Goal: Task Accomplishment & Management: Manage account settings

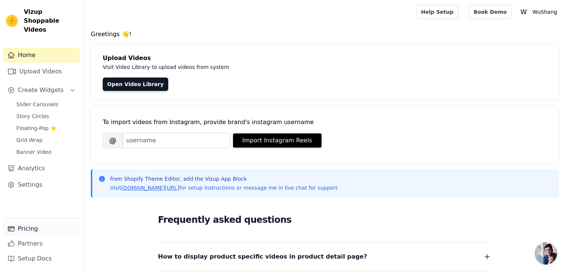
click at [31, 230] on link "Pricing" at bounding box center [41, 228] width 77 height 15
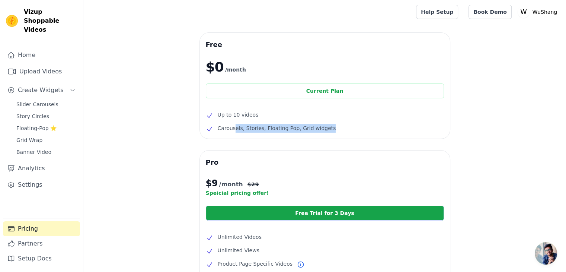
drag, startPoint x: 232, startPoint y: 128, endPoint x: 320, endPoint y: 121, distance: 88.5
click at [320, 121] on ul "Up to 10 videos Carousels, Stories, Floating Pop, Grid widgets" at bounding box center [325, 121] width 238 height 22
click at [75, 87] on icon "Sidebar" at bounding box center [73, 90] width 6 height 6
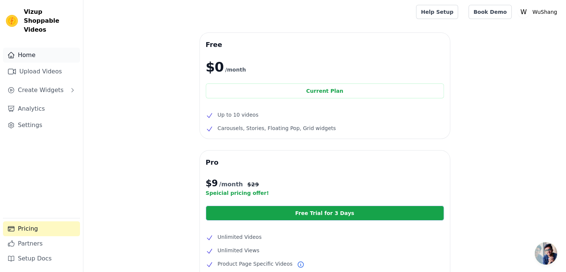
click at [51, 48] on link "Home" at bounding box center [41, 55] width 77 height 15
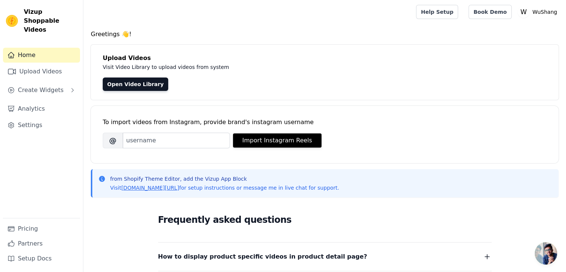
scroll to position [146, 0]
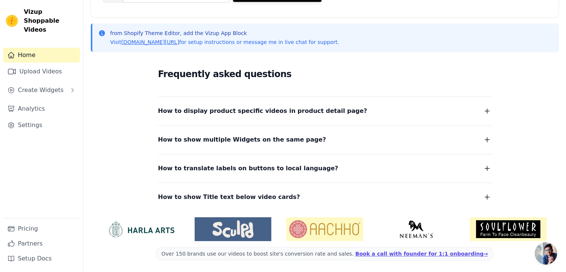
click at [250, 106] on span "How to display product specific videos in product detail page?" at bounding box center [262, 111] width 209 height 10
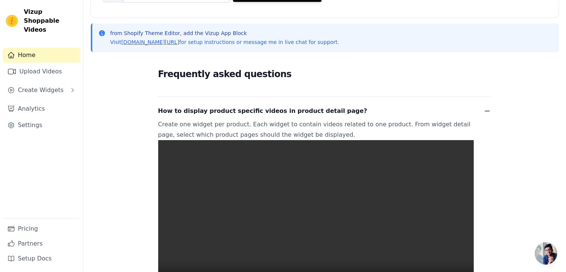
click at [271, 111] on span "How to display product specific videos in product detail page?" at bounding box center [262, 111] width 209 height 10
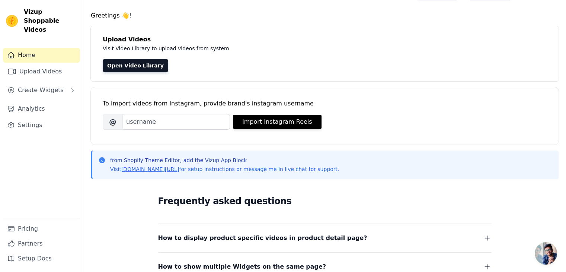
scroll to position [0, 0]
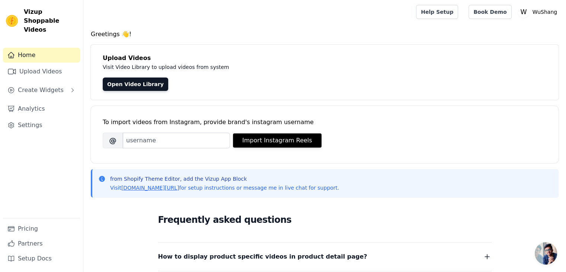
click at [548, 256] on span "Open chat" at bounding box center [546, 253] width 22 height 22
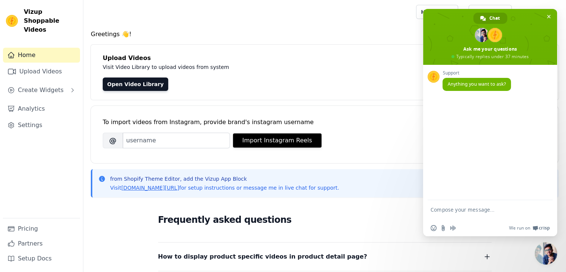
click at [459, 211] on textarea "Compose your message..." at bounding box center [482, 212] width 103 height 13
type textarea "can we get pro plan free?"
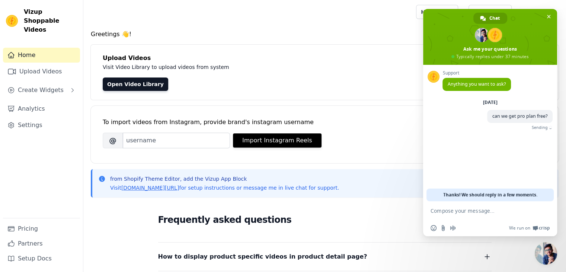
click at [368, 54] on h4 "Upload Videos" at bounding box center [325, 58] width 444 height 9
click at [352, 24] on main "Greetings 👋! Upload Videos Visit Video Library to upload videos from system Ope…" at bounding box center [324, 221] width 483 height 394
click at [546, 16] on span "Close chat" at bounding box center [549, 17] width 8 height 8
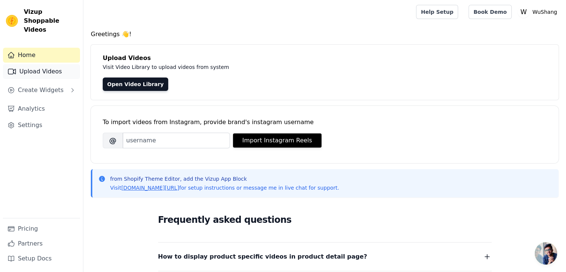
click at [47, 68] on link "Upload Videos" at bounding box center [41, 71] width 77 height 15
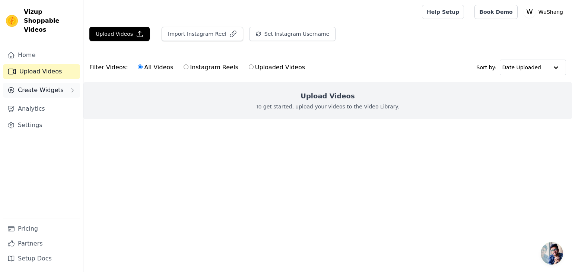
click at [45, 86] on span "Create Widgets" at bounding box center [41, 90] width 46 height 9
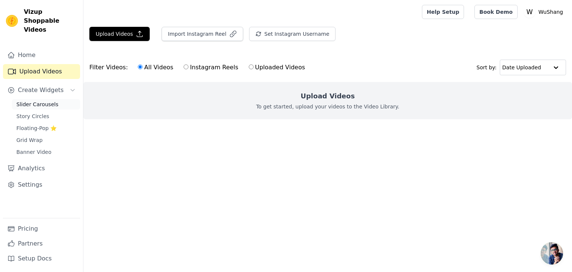
click at [46, 99] on link "Slider Carousels" at bounding box center [46, 104] width 68 height 10
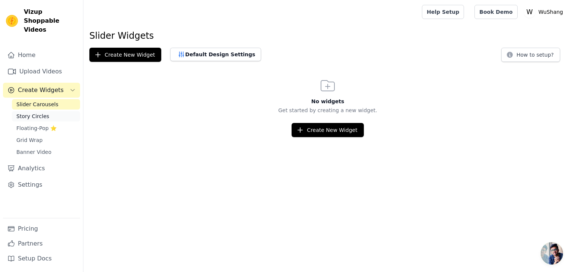
click at [56, 111] on link "Story Circles" at bounding box center [46, 116] width 68 height 10
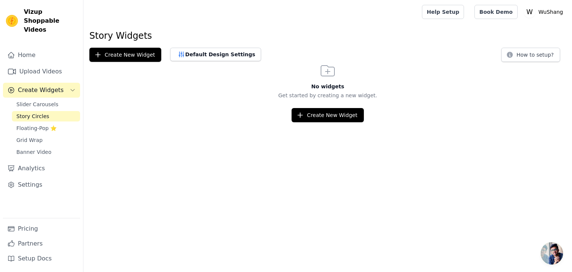
click at [56, 112] on link "Story Circles" at bounding box center [46, 116] width 68 height 10
click at [57, 123] on link "Floating-Pop ⭐" at bounding box center [46, 128] width 68 height 10
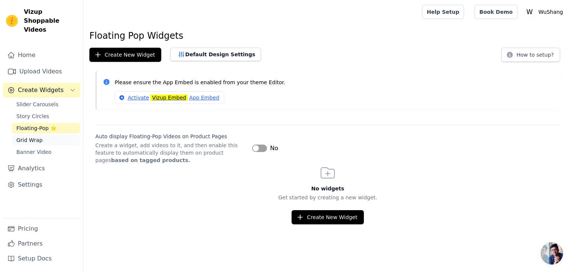
click at [60, 135] on link "Grid Wrap" at bounding box center [46, 140] width 68 height 10
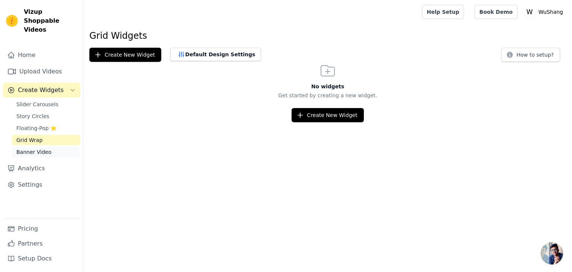
click at [55, 147] on link "Banner Video" at bounding box center [46, 152] width 68 height 10
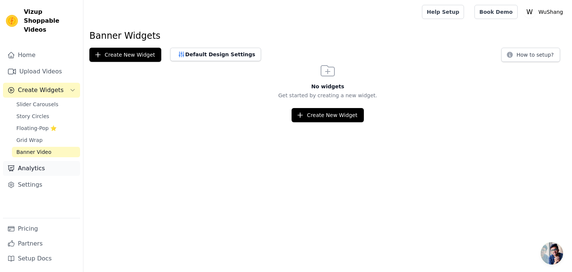
click at [60, 161] on link "Analytics" at bounding box center [41, 168] width 77 height 15
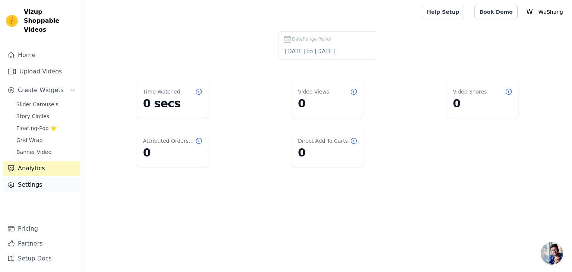
click at [42, 178] on link "Settings" at bounding box center [41, 184] width 77 height 15
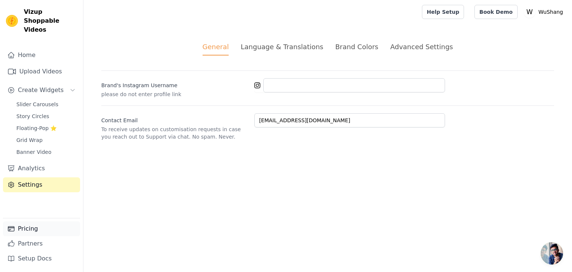
click at [38, 228] on link "Pricing" at bounding box center [41, 228] width 77 height 15
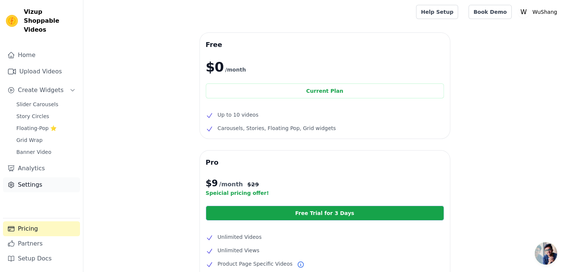
click at [44, 177] on link "Settings" at bounding box center [41, 184] width 77 height 15
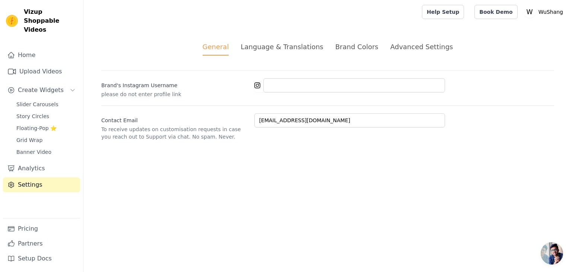
click at [368, 44] on div "Brand Colors" at bounding box center [356, 47] width 43 height 10
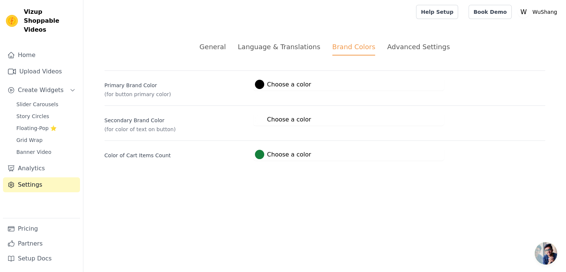
click at [269, 154] on label "#15803c Choose a color" at bounding box center [283, 154] width 56 height 9
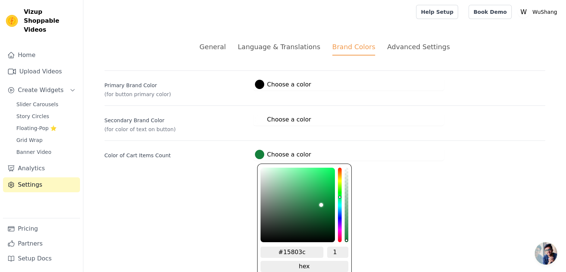
click at [314, 249] on input "#15803c" at bounding box center [291, 251] width 63 height 11
type input "10847"
type input "#000000"
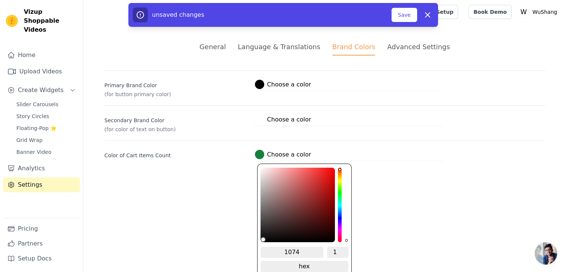
type input "10748"
type input "#000000"
type input "10847"
type input "#000000"
type input "108474"
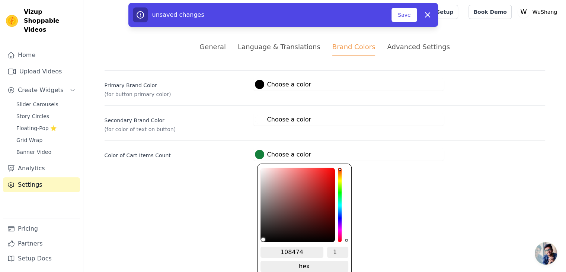
type input "#108474"
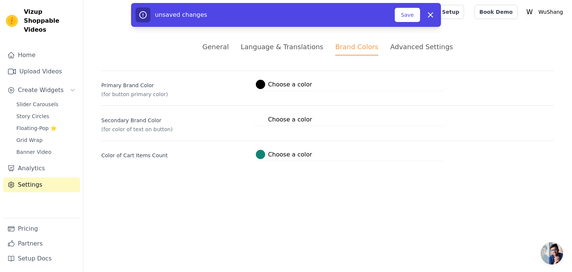
click at [386, 178] on html "Vizup Shoppable Videos Home Upload Videos Create Widgets Slider Carousels Story…" at bounding box center [286, 89] width 572 height 178
click at [410, 12] on button "Save" at bounding box center [406, 15] width 25 height 14
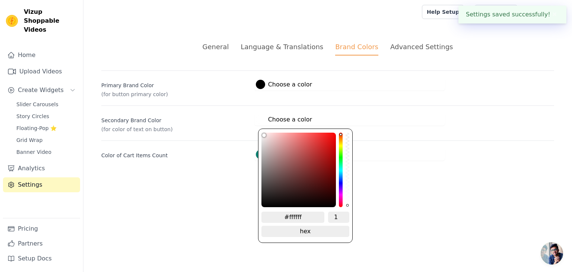
click at [263, 121] on div at bounding box center [260, 119] width 9 height 9
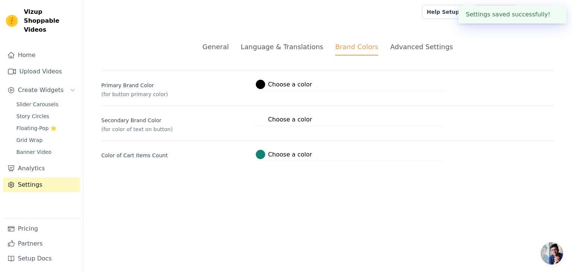
click at [184, 178] on html "Settings saved successfully! ✖ Vizup Shoppable Videos Home Upload Videos Create…" at bounding box center [286, 89] width 572 height 178
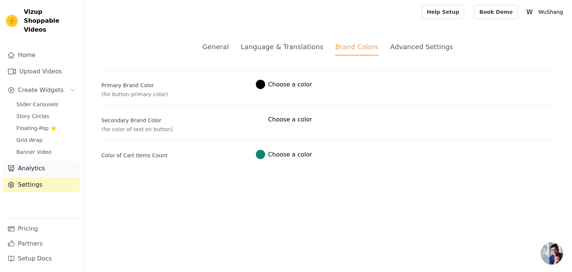
click at [35, 161] on link "Analytics" at bounding box center [41, 168] width 77 height 15
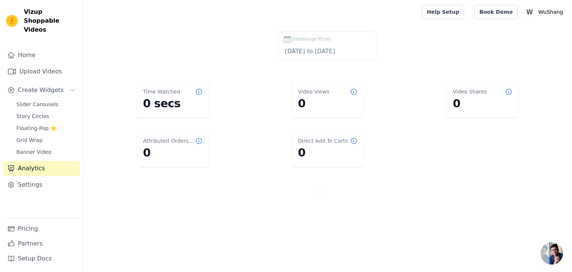
click at [557, 262] on span "Open chat" at bounding box center [551, 253] width 22 height 22
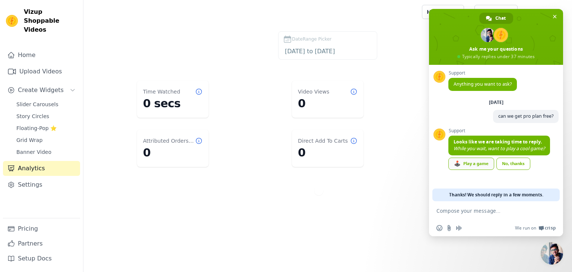
click at [486, 167] on div "🕹️ Play a game" at bounding box center [471, 163] width 46 height 12
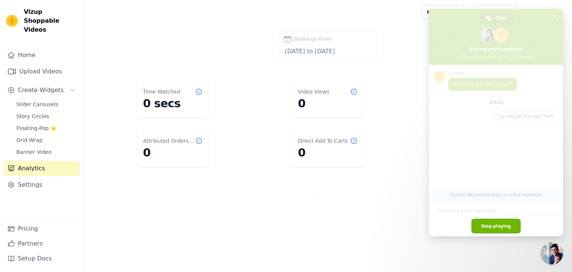
click at [499, 222] on span "Stop playing" at bounding box center [495, 225] width 49 height 15
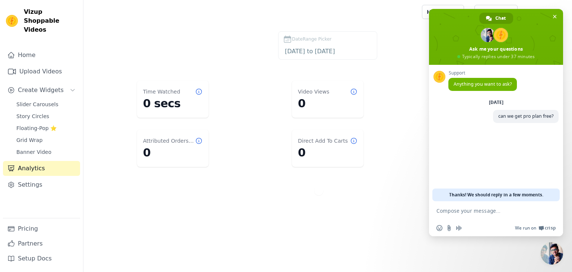
click at [548, 228] on span "Crisp" at bounding box center [549, 228] width 11 height 6
click at [397, 98] on dl "Time Watched 0 secs Video Views 0 Video Shares 0 Attributed Orders Count 0 Dire…" at bounding box center [327, 123] width 458 height 92
click at [554, 15] on span "Close chat" at bounding box center [555, 17] width 4 height 4
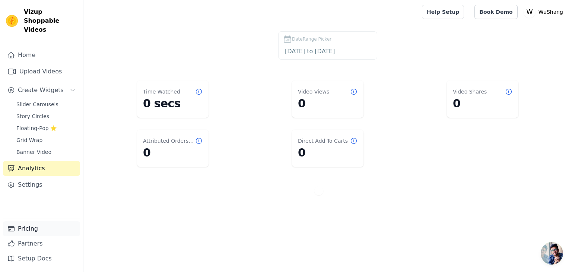
click at [38, 230] on link "Pricing" at bounding box center [41, 228] width 77 height 15
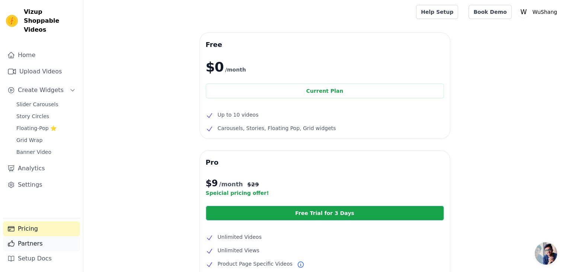
click at [35, 246] on link "Partners" at bounding box center [41, 243] width 77 height 15
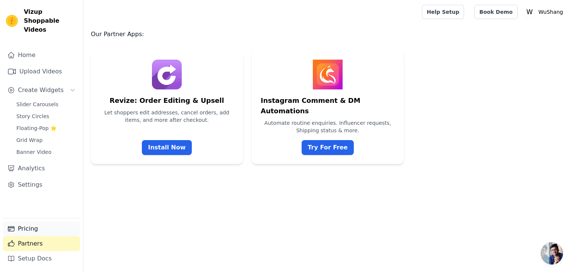
click at [44, 228] on link "Pricing" at bounding box center [41, 228] width 77 height 15
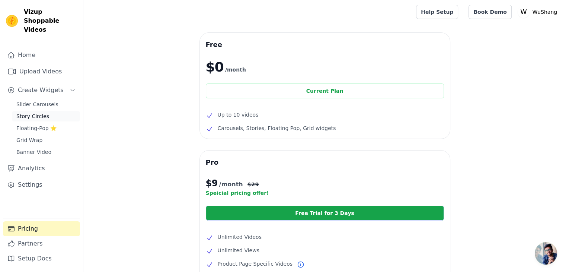
click at [55, 111] on link "Story Circles" at bounding box center [46, 116] width 68 height 10
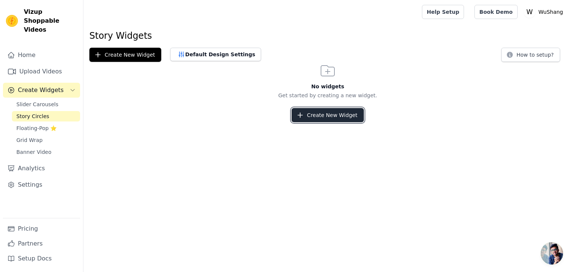
click at [317, 116] on button "Create New Widget" at bounding box center [327, 115] width 72 height 14
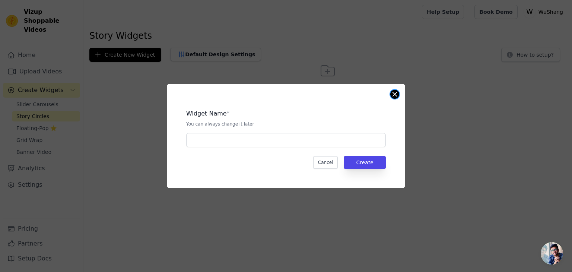
click at [394, 93] on button "Close modal" at bounding box center [394, 94] width 9 height 9
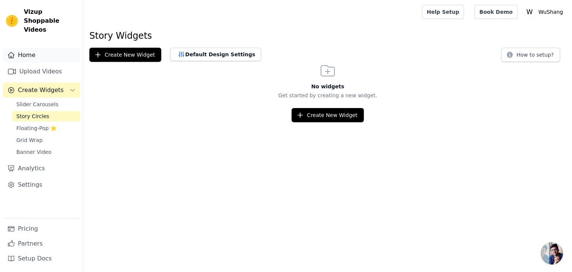
click at [35, 51] on link "Home" at bounding box center [41, 55] width 77 height 15
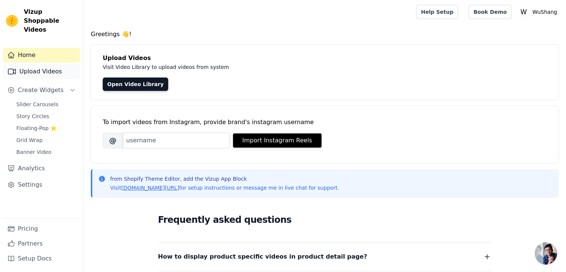
click at [22, 64] on link "Upload Videos" at bounding box center [41, 71] width 77 height 15
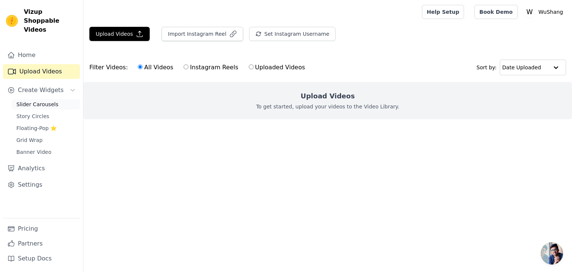
click at [54, 99] on link "Slider Carousels" at bounding box center [46, 104] width 68 height 10
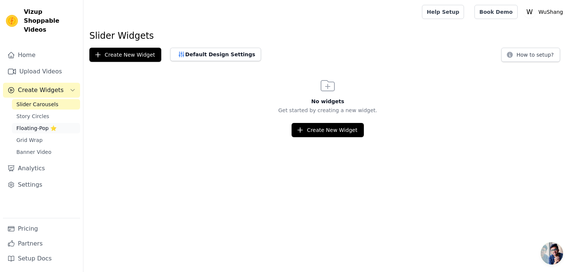
click at [55, 113] on div "Slider Carousels Story Circles Floating-Pop ⭐ Grid Wrap Banner Video" at bounding box center [46, 128] width 68 height 58
click at [59, 111] on link "Story Circles" at bounding box center [46, 116] width 68 height 10
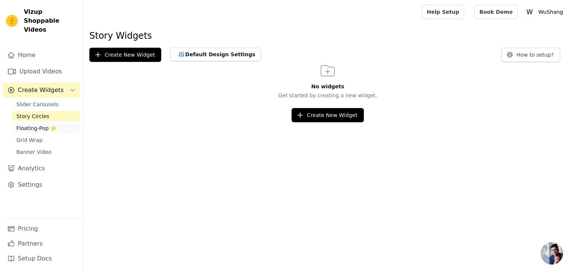
click at [54, 124] on span "Floating-Pop ⭐" at bounding box center [36, 127] width 40 height 7
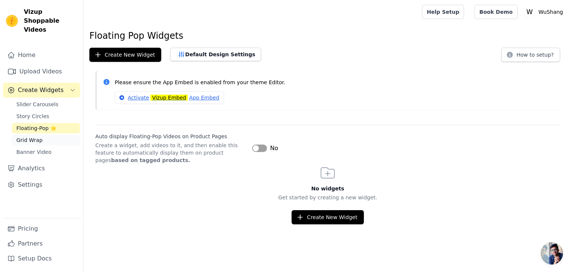
click at [52, 135] on link "Grid Wrap" at bounding box center [46, 140] width 68 height 10
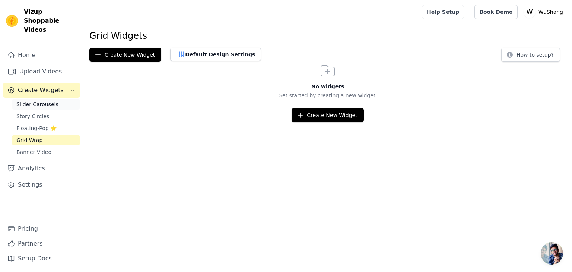
click at [51, 100] on span "Slider Carousels" at bounding box center [37, 103] width 42 height 7
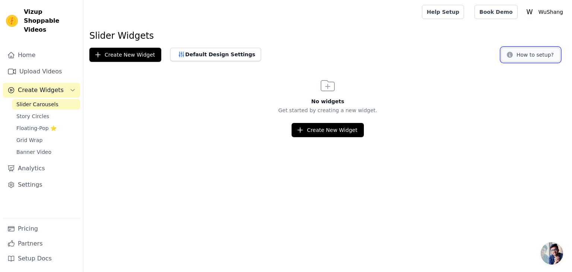
click at [526, 57] on button "How to setup?" at bounding box center [530, 55] width 59 height 14
click at [32, 112] on link "Story Circles" at bounding box center [46, 116] width 68 height 10
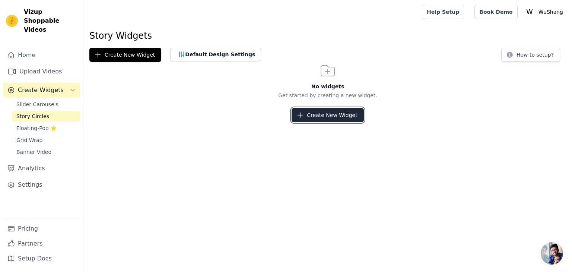
click at [328, 114] on button "Create New Widget" at bounding box center [327, 115] width 72 height 14
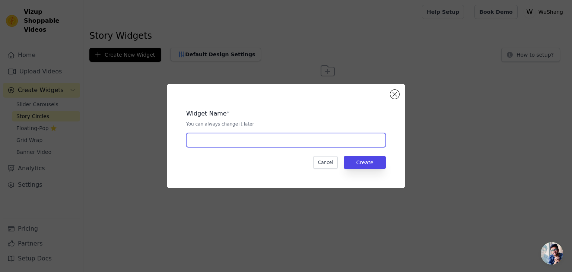
click at [297, 141] on input "text" at bounding box center [285, 140] width 199 height 14
type input "story"
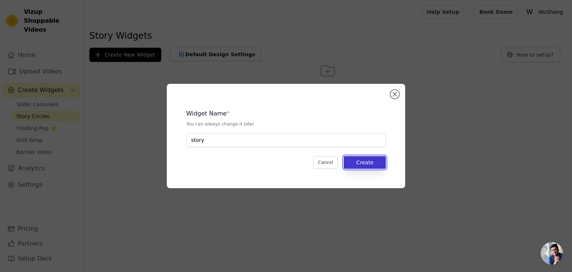
click at [365, 166] on button "Create" at bounding box center [364, 162] width 42 height 13
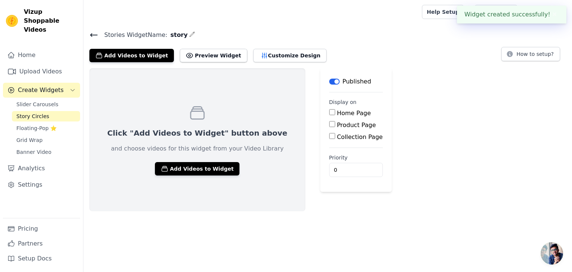
click at [337, 113] on label "Home Page" at bounding box center [354, 112] width 34 height 7
click at [329, 113] on input "Home Page" at bounding box center [332, 112] width 6 height 6
checkbox input "true"
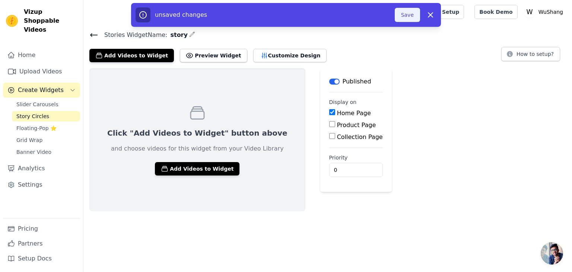
click at [412, 21] on button "Save" at bounding box center [406, 15] width 25 height 14
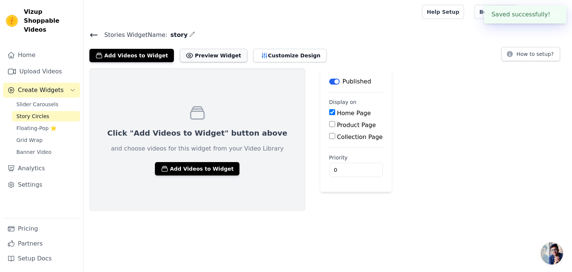
click at [205, 52] on button "Preview Widget" at bounding box center [213, 55] width 67 height 13
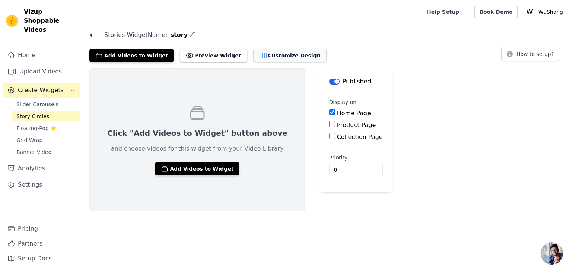
click at [253, 51] on button "Customize Design" at bounding box center [289, 55] width 73 height 13
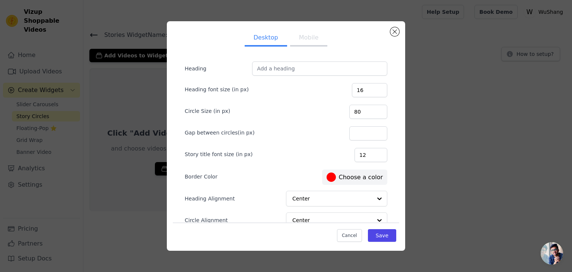
click at [305, 39] on button "Mobile" at bounding box center [308, 38] width 37 height 16
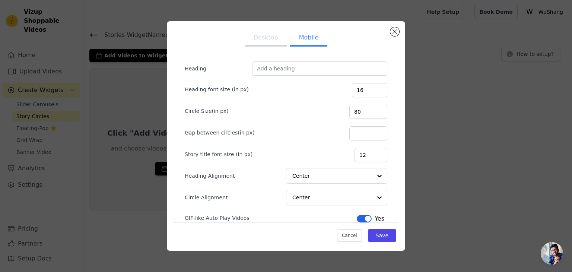
click at [269, 36] on button "Desktop" at bounding box center [265, 38] width 42 height 16
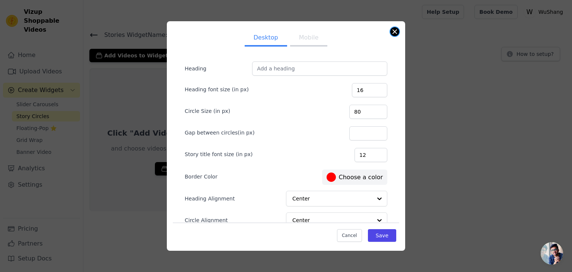
click at [393, 32] on button "Close modal" at bounding box center [394, 31] width 9 height 9
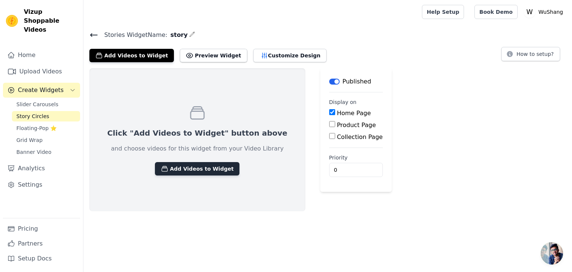
click at [187, 171] on button "Add Videos to Widget" at bounding box center [197, 168] width 84 height 13
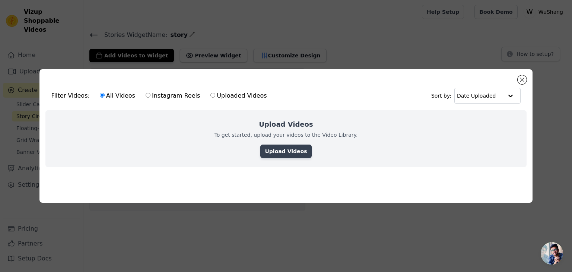
click at [281, 146] on link "Upload Videos" at bounding box center [285, 150] width 51 height 13
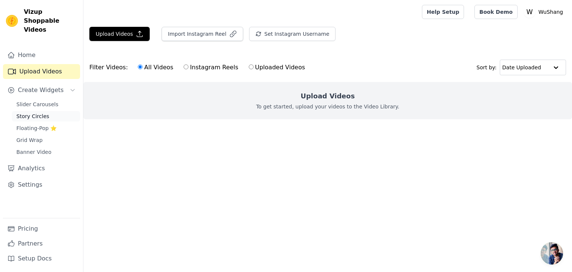
click at [64, 111] on link "Story Circles" at bounding box center [46, 116] width 68 height 10
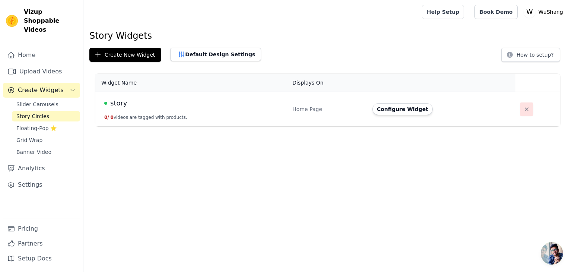
click at [522, 108] on icon "button" at bounding box center [525, 108] width 7 height 7
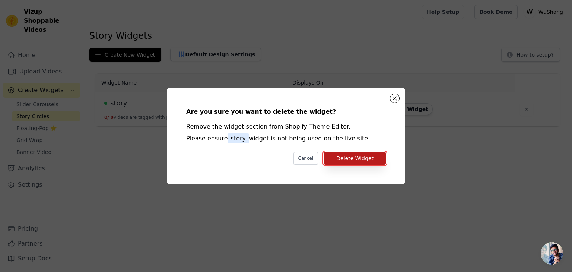
click at [361, 160] on button "Delete Widget" at bounding box center [355, 158] width 62 height 13
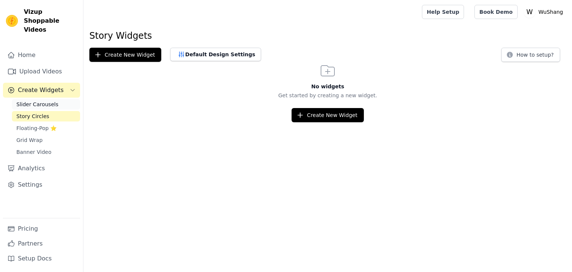
click at [32, 100] on span "Slider Carousels" at bounding box center [37, 103] width 42 height 7
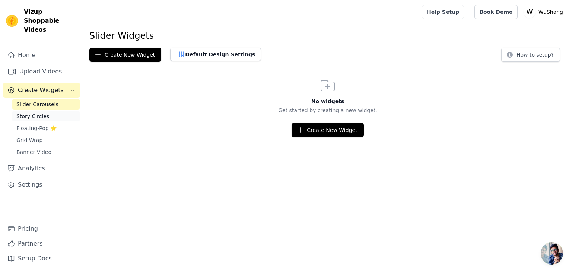
click at [31, 112] on span "Story Circles" at bounding box center [32, 115] width 33 height 7
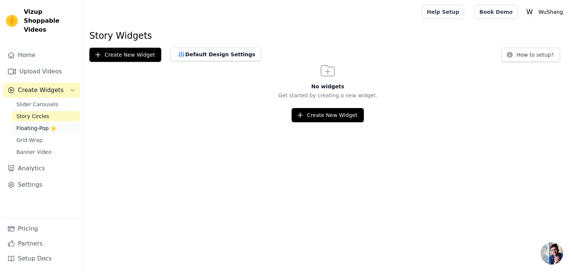
click at [33, 124] on span "Floating-Pop ⭐" at bounding box center [36, 127] width 40 height 7
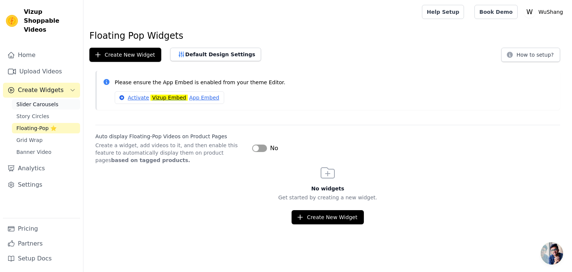
click at [59, 99] on link "Slider Carousels" at bounding box center [46, 104] width 68 height 10
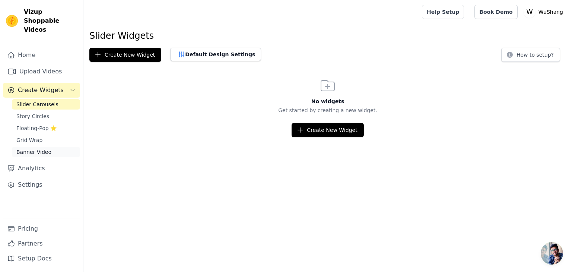
click at [54, 147] on link "Banner Video" at bounding box center [46, 152] width 68 height 10
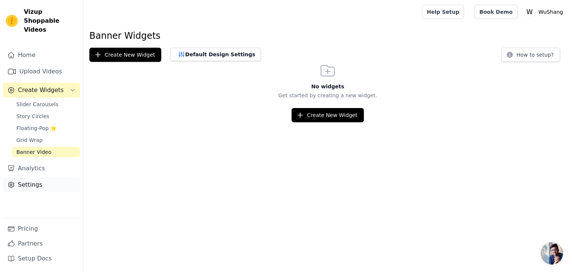
click at [51, 177] on link "Settings" at bounding box center [41, 184] width 77 height 15
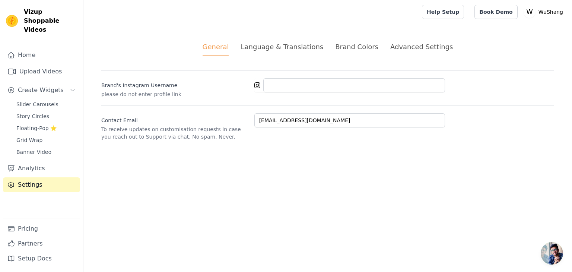
click at [546, 248] on span "Open chat" at bounding box center [551, 253] width 22 height 22
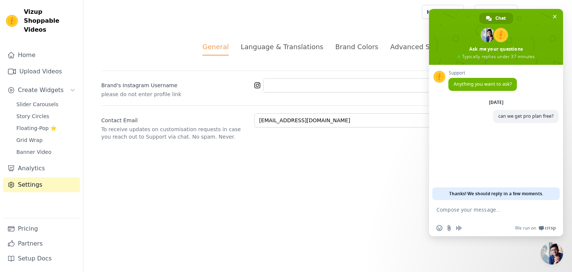
click at [295, 158] on html "Vizup Shoppable Videos Home Upload Videos Create Widgets Slider Carousels Story…" at bounding box center [286, 79] width 572 height 158
click at [555, 16] on span "Close chat" at bounding box center [555, 17] width 4 height 4
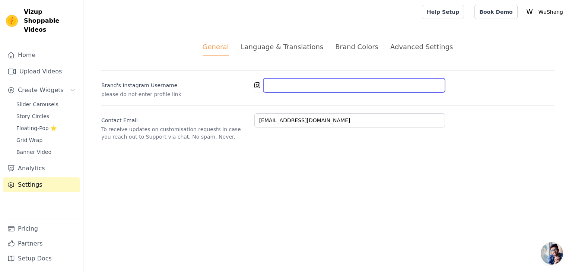
click at [301, 89] on input "Brand's Instagram Username" at bounding box center [354, 85] width 182 height 14
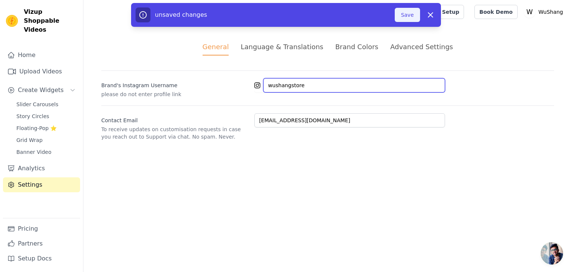
type input "wushangstore"
click at [407, 13] on button "Save" at bounding box center [406, 15] width 25 height 14
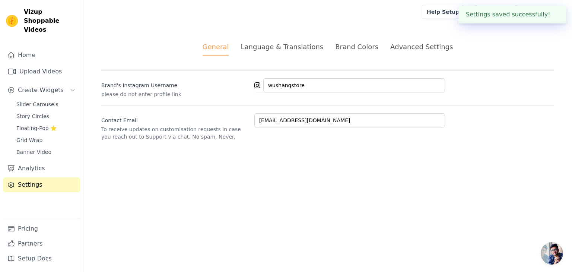
click at [332, 158] on html "Settings saved successfully! ✖ Vizup Shoppable Videos Home Upload Videos Create…" at bounding box center [286, 79] width 572 height 158
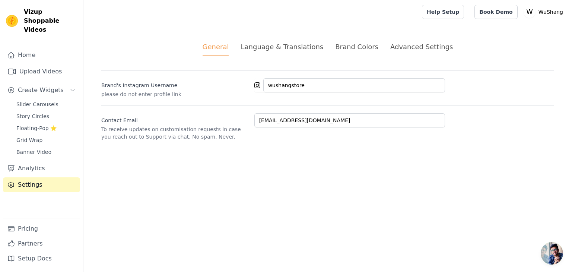
click at [309, 52] on li "Language & Translations" at bounding box center [281, 49] width 83 height 14
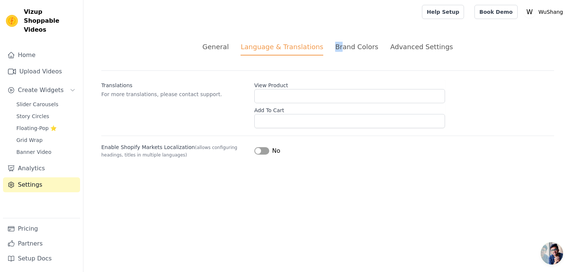
drag, startPoint x: 335, startPoint y: 51, endPoint x: 344, endPoint y: 46, distance: 10.5
click at [344, 46] on ul "General Language & Translations Brand Colors Advanced Settings" at bounding box center [327, 49] width 453 height 14
click at [348, 72] on div "Translations For more translations, please contact support. View Product Add To…" at bounding box center [327, 99] width 453 height 58
click at [355, 49] on div "Brand Colors" at bounding box center [356, 47] width 43 height 10
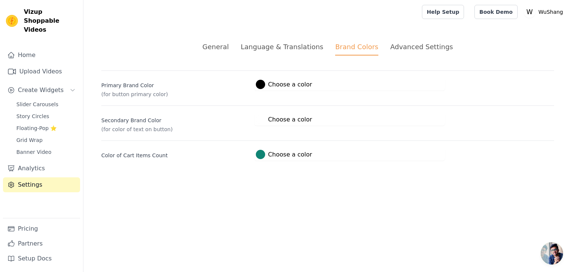
click at [396, 45] on div "Advanced Settings" at bounding box center [421, 47] width 63 height 10
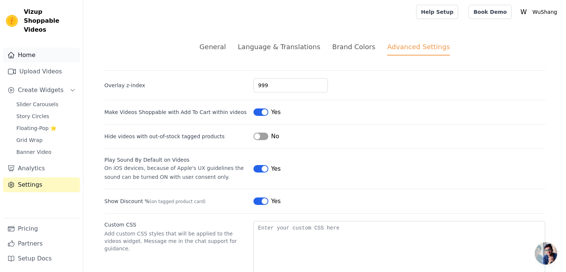
click at [49, 48] on link "Home" at bounding box center [41, 55] width 77 height 15
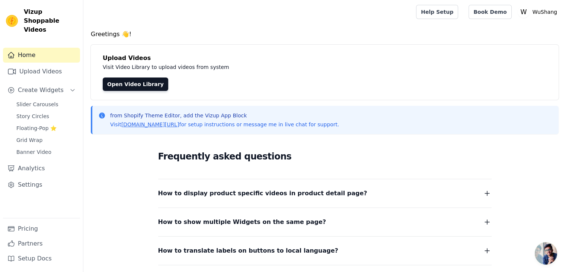
click at [548, 246] on span "Open chat" at bounding box center [546, 253] width 22 height 22
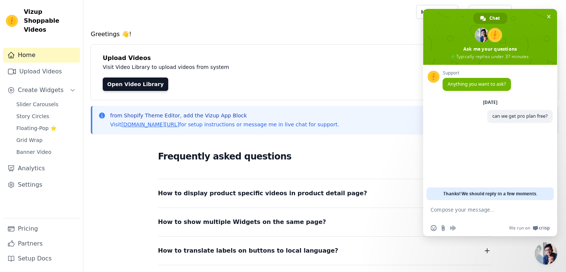
click at [546, 256] on span "Close chat" at bounding box center [546, 253] width 22 height 22
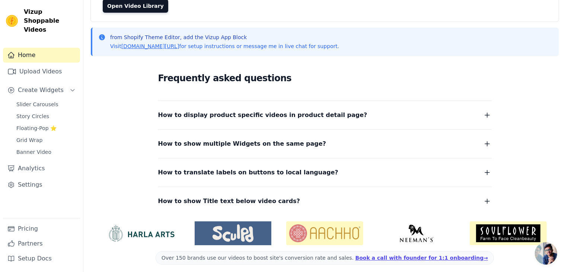
scroll to position [82, 0]
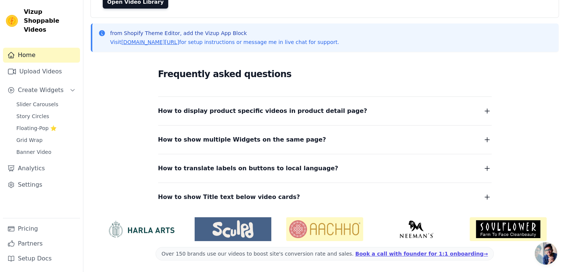
click at [368, 249] on span at bounding box center [325, 253] width 338 height 13
click at [31, 257] on link "Setup Docs" at bounding box center [41, 258] width 77 height 15
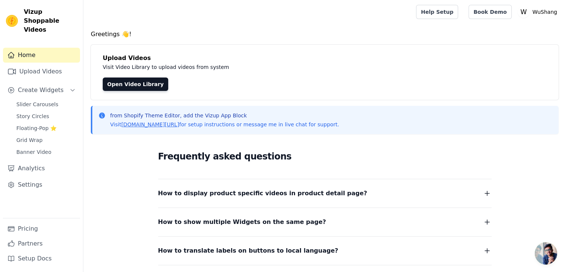
click at [546, 256] on span "Open chat" at bounding box center [546, 253] width 22 height 22
